Goal: Information Seeking & Learning: Find contact information

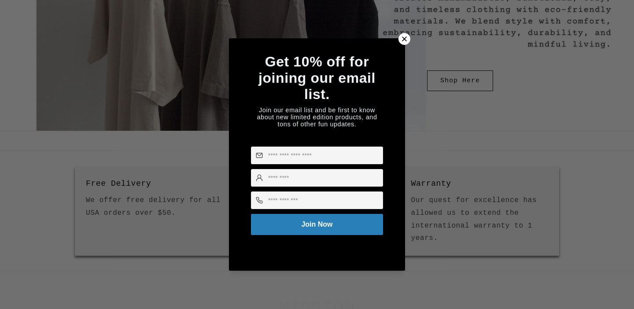
scroll to position [174, 0]
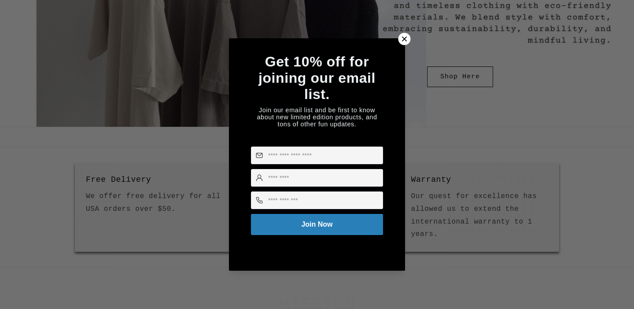
click at [404, 36] on icon at bounding box center [405, 39] width 10 height 10
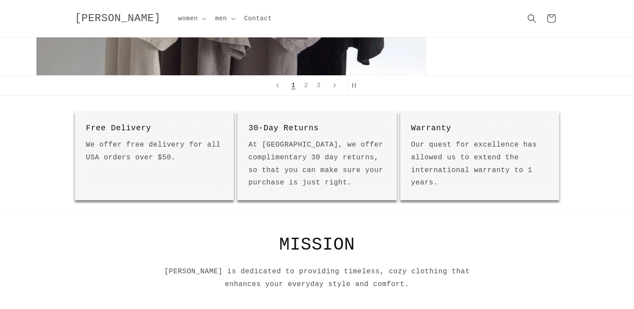
scroll to position [0, 0]
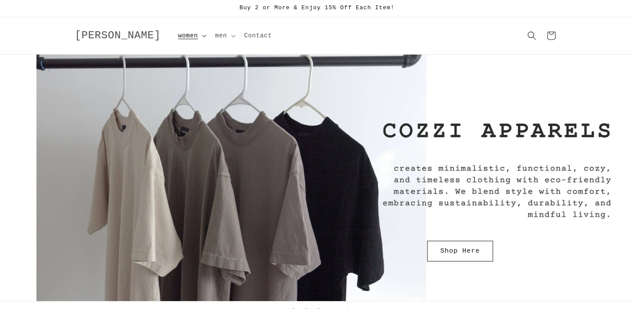
click at [177, 33] on summary "women" at bounding box center [191, 35] width 37 height 18
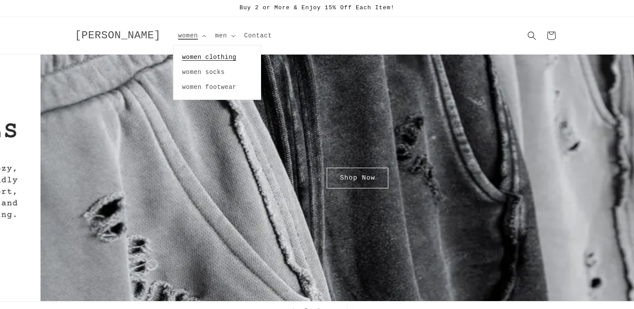
click at [175, 55] on link "women clothing" at bounding box center [217, 57] width 87 height 15
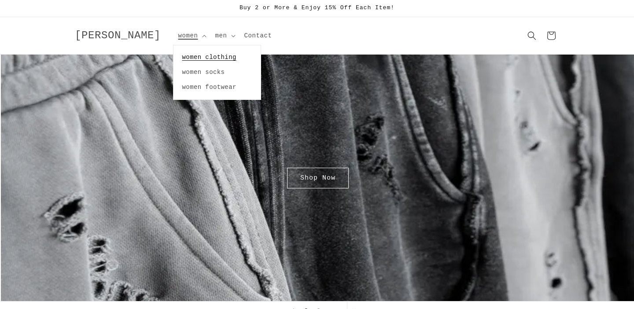
scroll to position [0, 634]
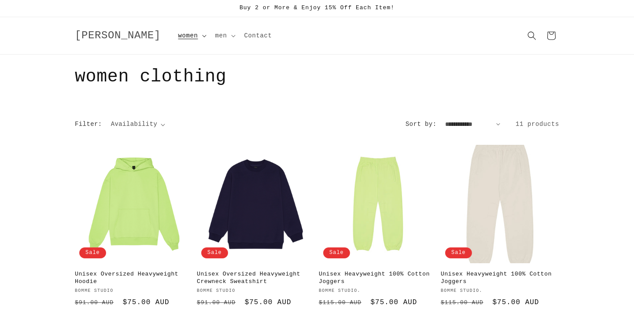
click at [202, 35] on icon at bounding box center [204, 36] width 4 height 3
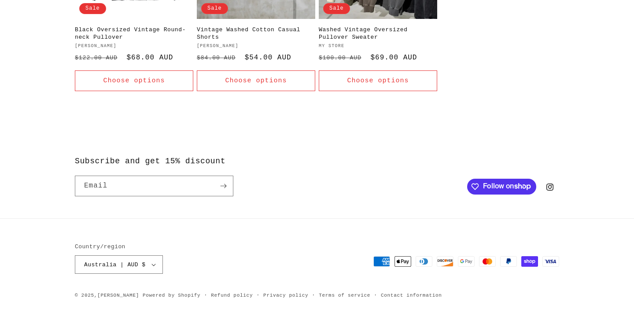
scroll to position [642, 0]
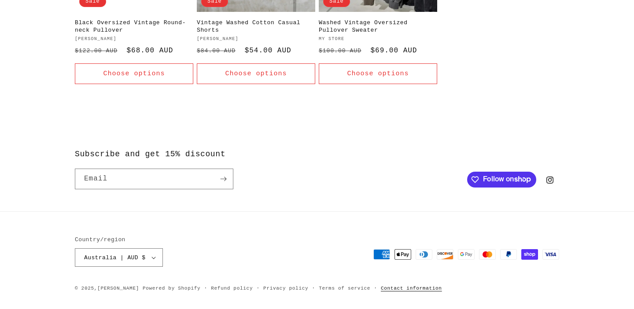
click at [405, 286] on link "Contact information" at bounding box center [411, 288] width 61 height 8
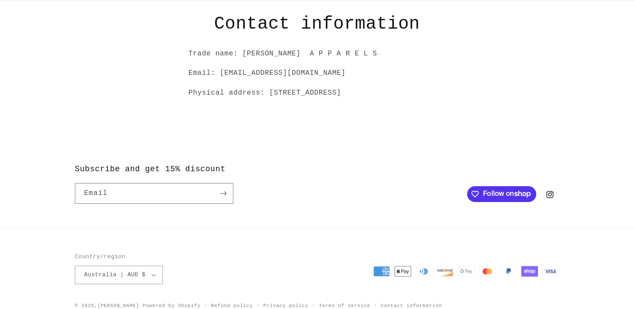
scroll to position [65, 0]
